Goal: Transaction & Acquisition: Purchase product/service

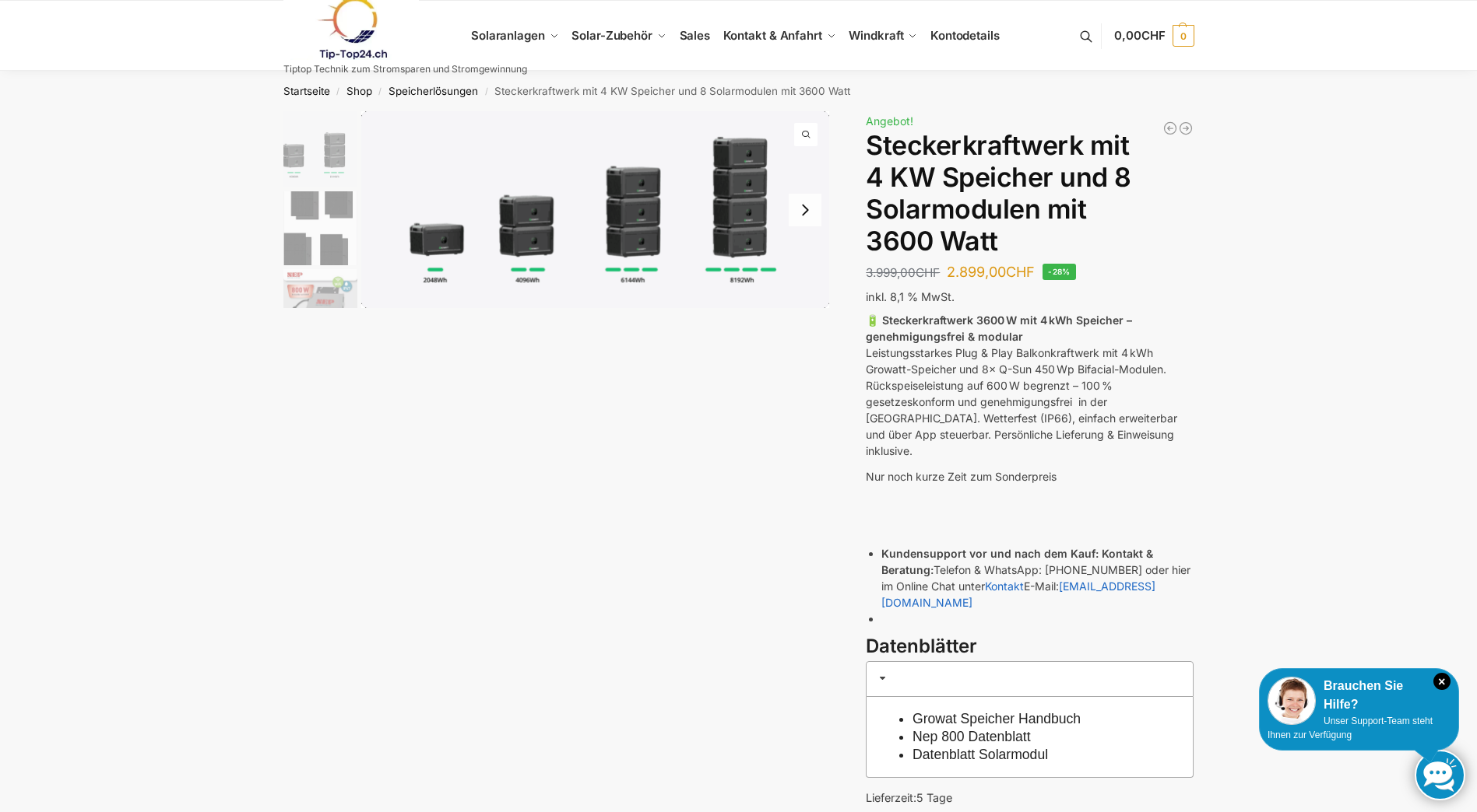
click at [445, 254] on img at bounding box center [595, 210] width 469 height 197
